Goal: Task Accomplishment & Management: Complete application form

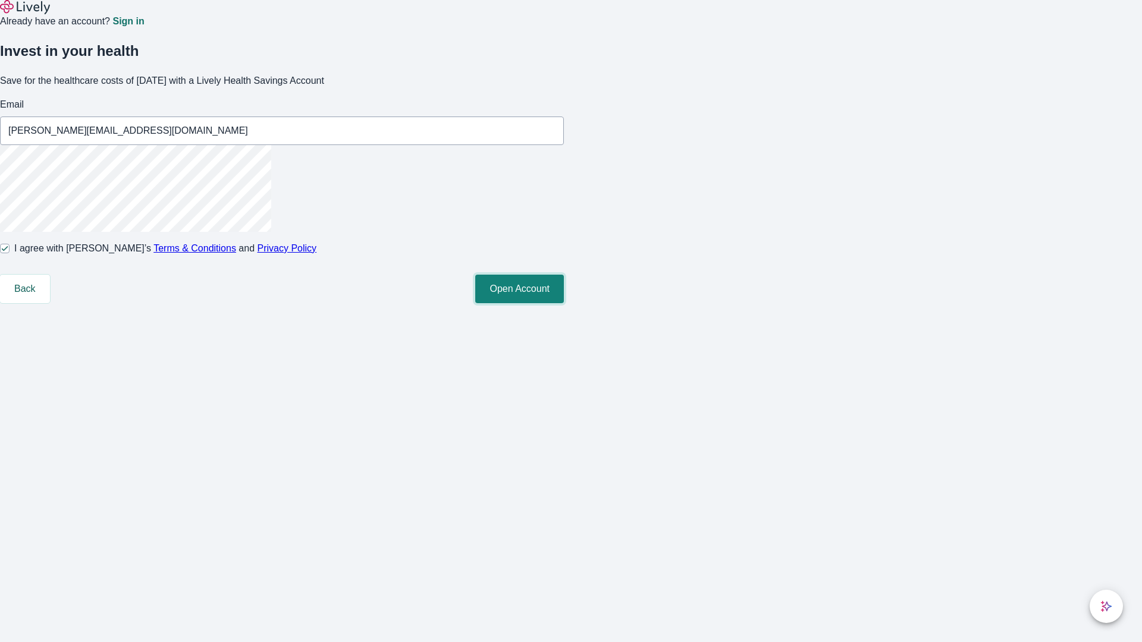
click at [564, 303] on button "Open Account" at bounding box center [519, 289] width 89 height 29
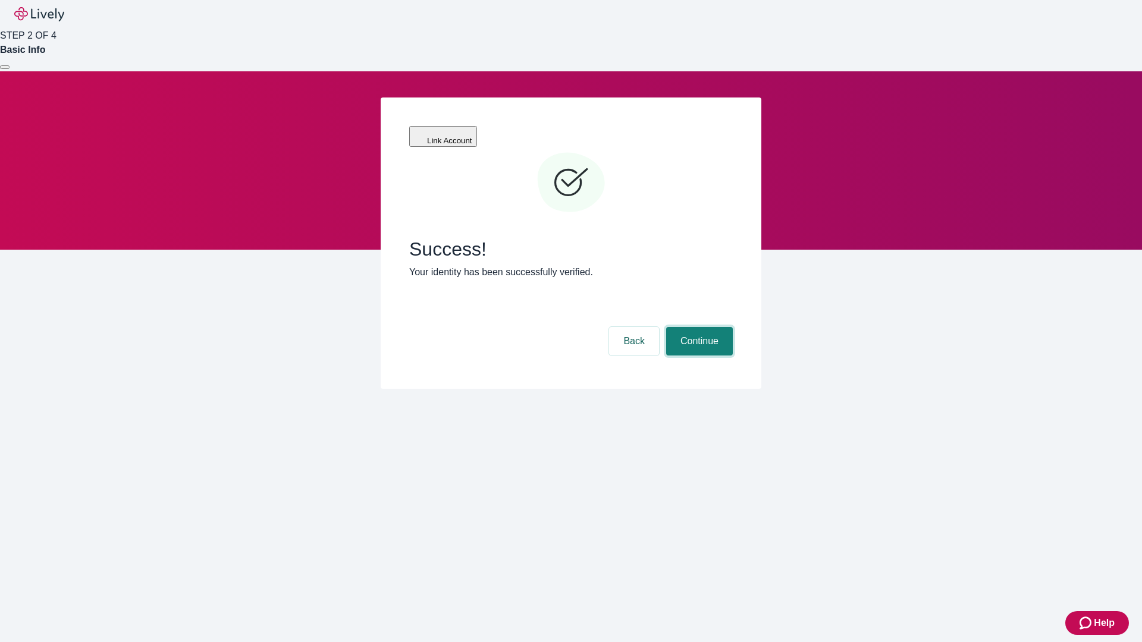
click at [698, 327] on button "Continue" at bounding box center [699, 341] width 67 height 29
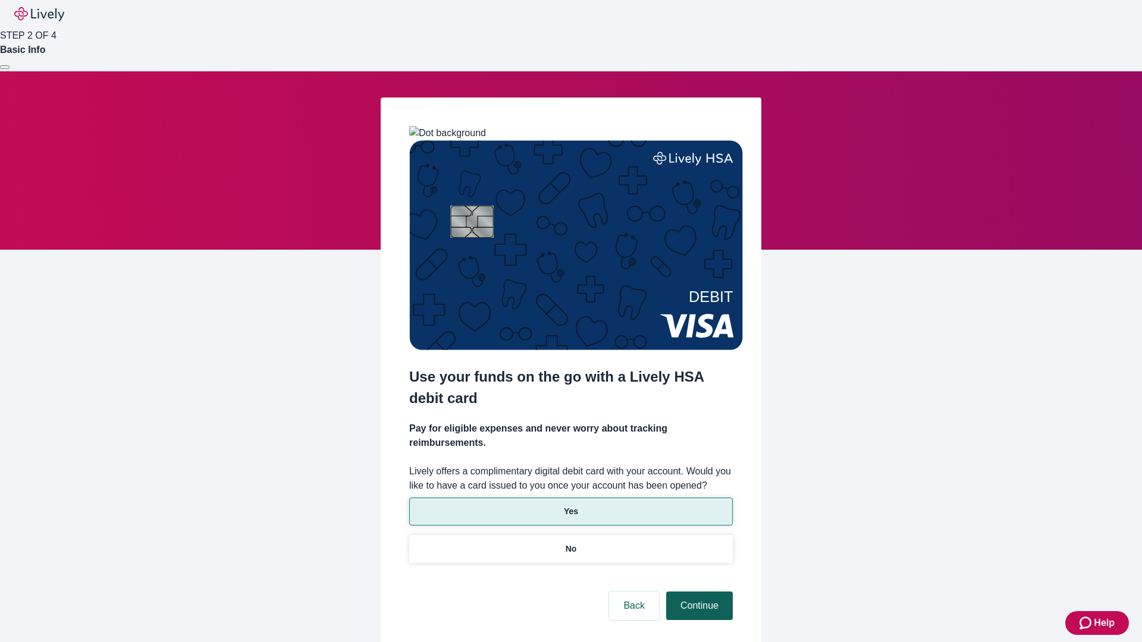
click at [570, 505] on p "Yes" at bounding box center [571, 511] width 14 height 12
click at [698, 592] on button "Continue" at bounding box center [699, 606] width 67 height 29
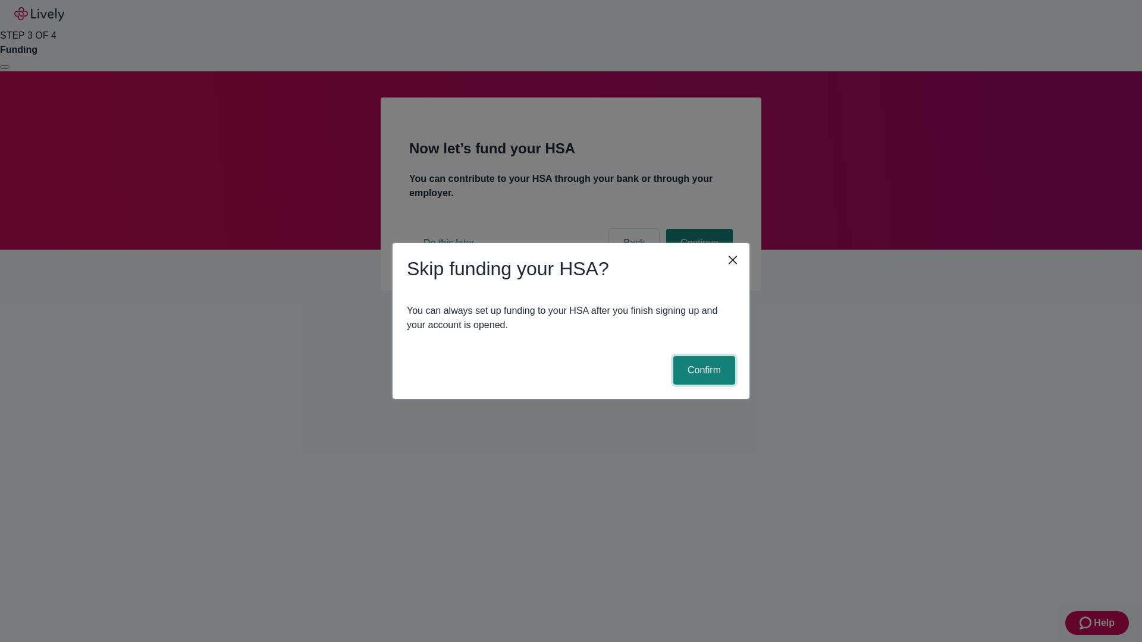
click at [702, 370] on button "Confirm" at bounding box center [704, 370] width 62 height 29
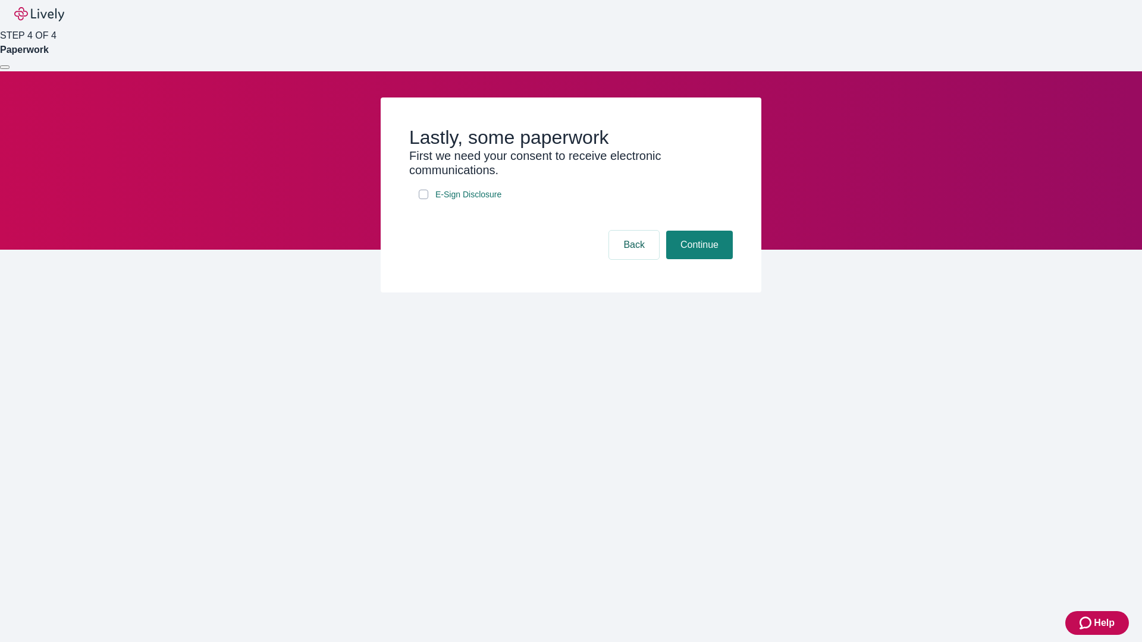
click at [423, 199] on input "E-Sign Disclosure" at bounding box center [424, 195] width 10 height 10
checkbox input "true"
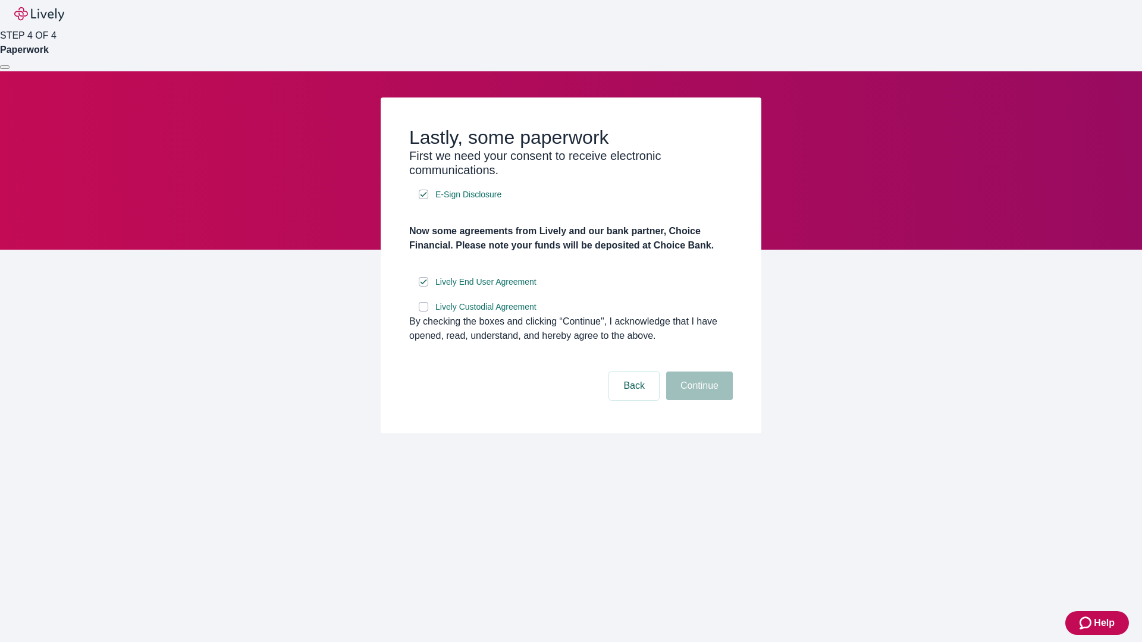
click at [423, 312] on input "Lively Custodial Agreement" at bounding box center [424, 307] width 10 height 10
checkbox input "true"
click at [698, 400] on button "Continue" at bounding box center [699, 386] width 67 height 29
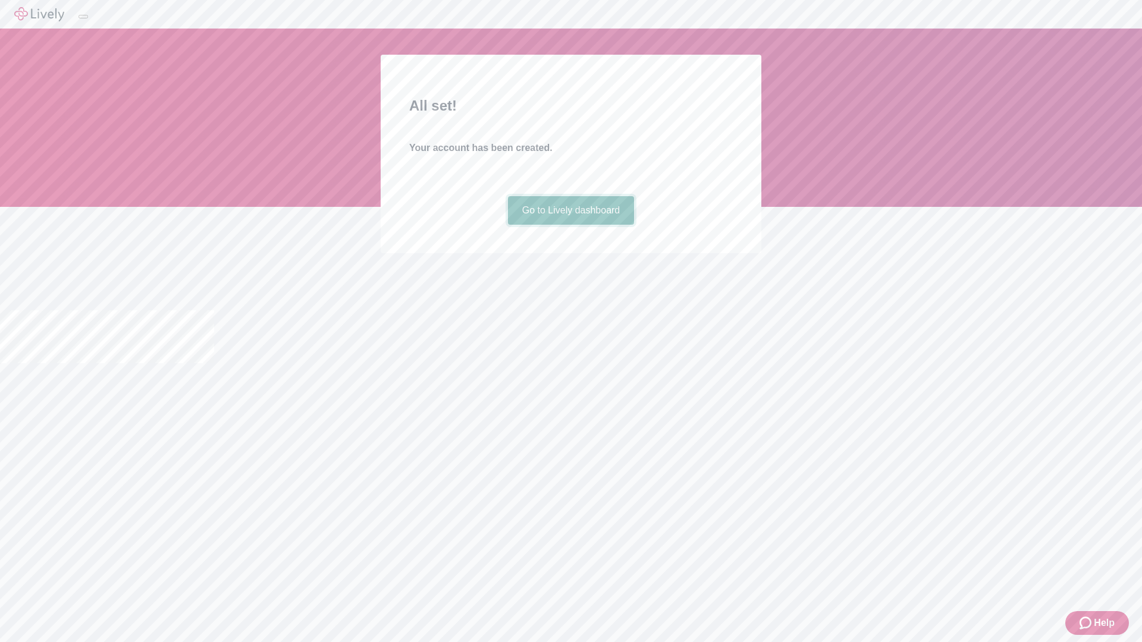
click at [570, 225] on link "Go to Lively dashboard" at bounding box center [571, 210] width 127 height 29
